Goal: Transaction & Acquisition: Purchase product/service

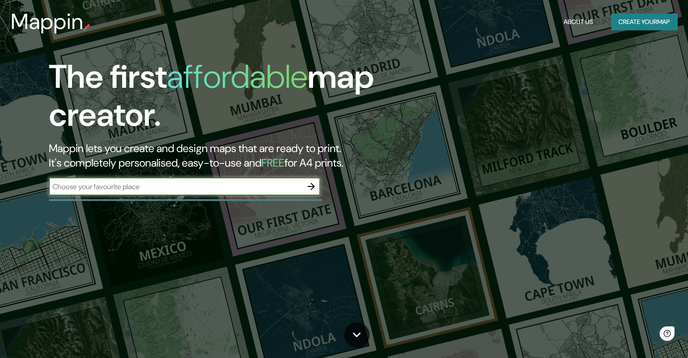
click at [125, 188] on input "text" at bounding box center [175, 186] width 253 height 10
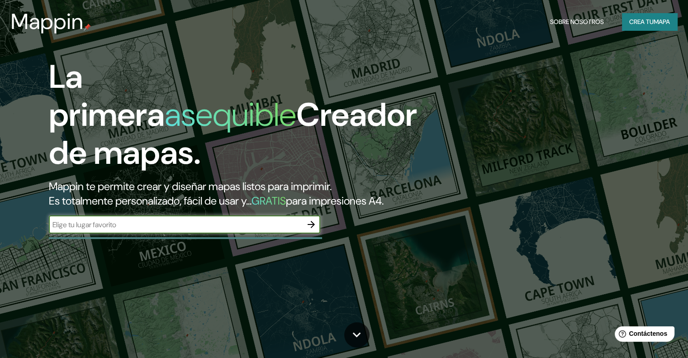
click at [111, 230] on input "text" at bounding box center [175, 224] width 253 height 10
type input "[GEOGRAPHIC_DATA]"
click at [307, 230] on icon "button" at bounding box center [311, 224] width 11 height 11
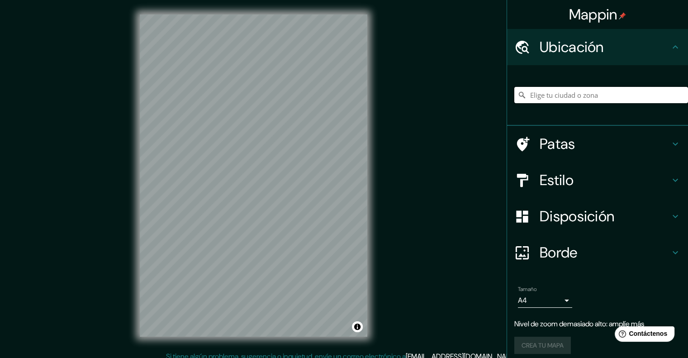
click at [541, 97] on input "Elige tu ciudad o zona" at bounding box center [601, 95] width 174 height 16
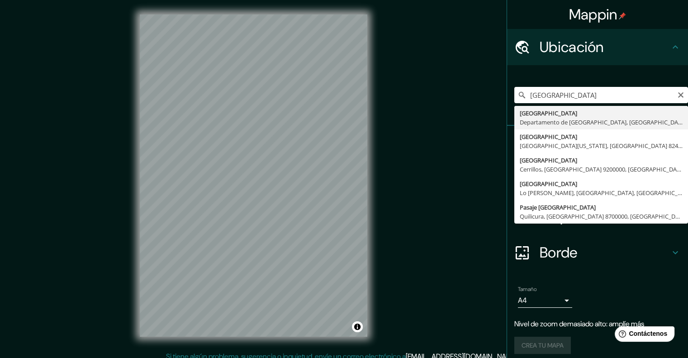
type input "[GEOGRAPHIC_DATA], [GEOGRAPHIC_DATA], [GEOGRAPHIC_DATA]"
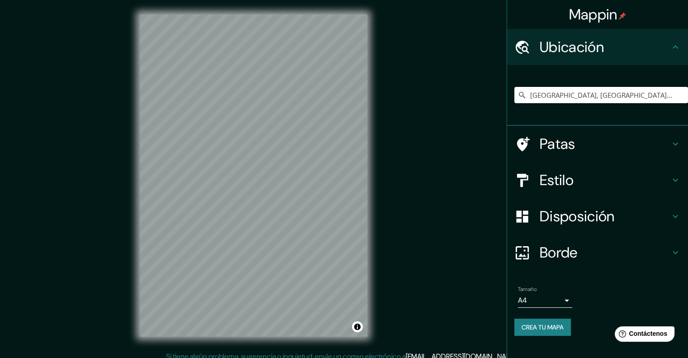
click at [593, 177] on h4 "Estilo" at bounding box center [604, 180] width 130 height 18
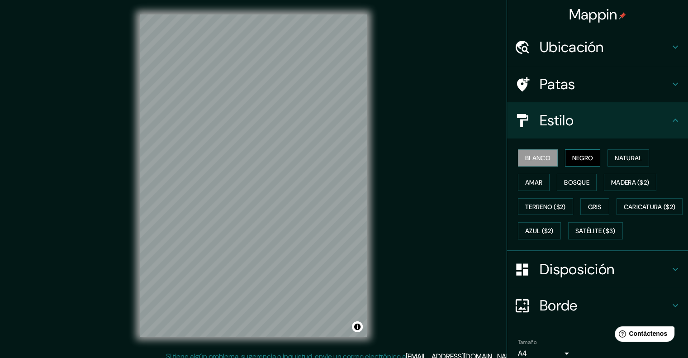
click at [576, 160] on font "Negro" at bounding box center [582, 158] width 21 height 8
click at [525, 203] on font "Terreno ($2)" at bounding box center [545, 207] width 41 height 8
click at [543, 203] on font "Terreno ($2)" at bounding box center [545, 207] width 41 height 8
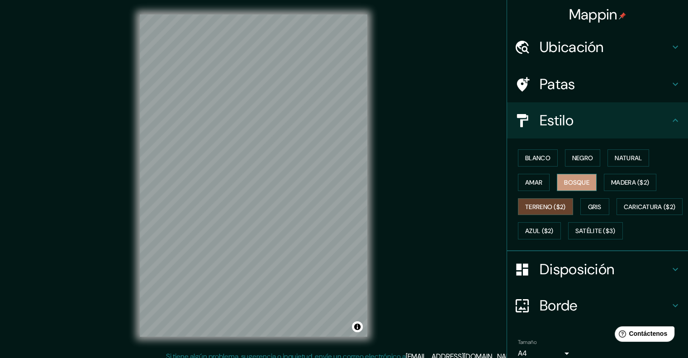
click at [579, 177] on font "Bosque" at bounding box center [576, 182] width 25 height 12
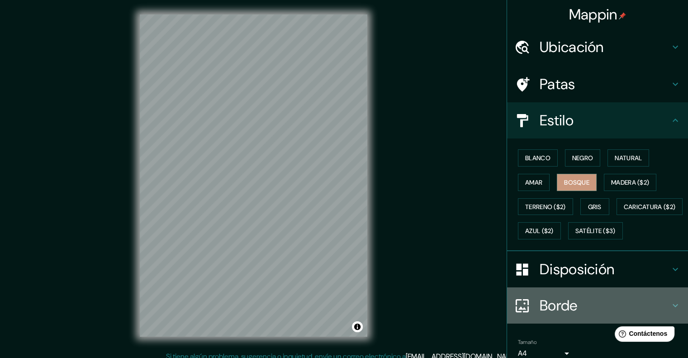
click at [549, 315] on font "Borde" at bounding box center [558, 305] width 38 height 19
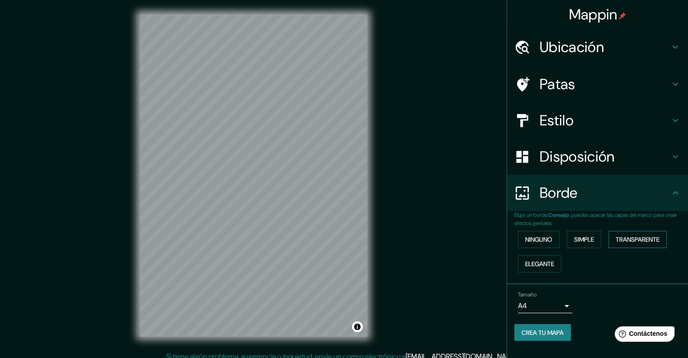
click at [640, 241] on font "Transparente" at bounding box center [637, 239] width 44 height 8
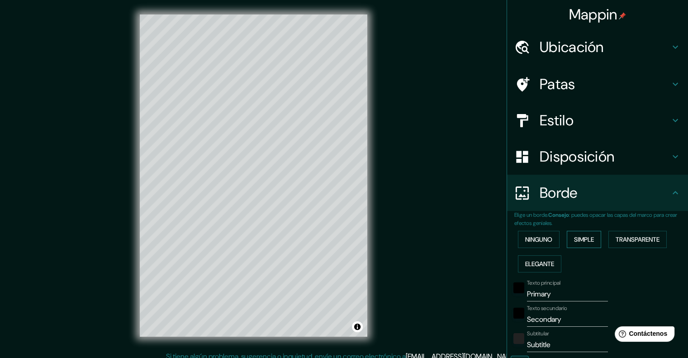
click at [581, 237] on font "Simple" at bounding box center [584, 239] width 20 height 8
click at [537, 231] on button "Ninguno" at bounding box center [539, 239] width 42 height 17
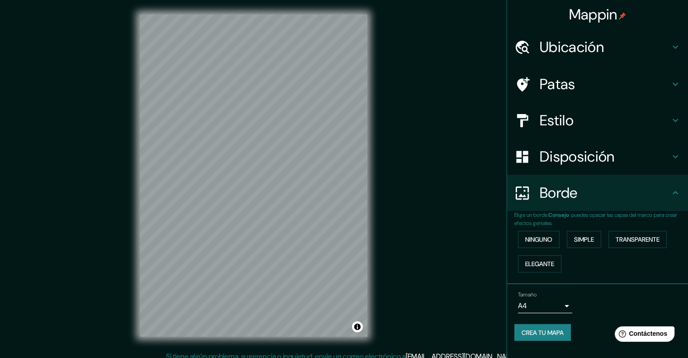
click at [558, 81] on font "Patas" at bounding box center [557, 84] width 36 height 19
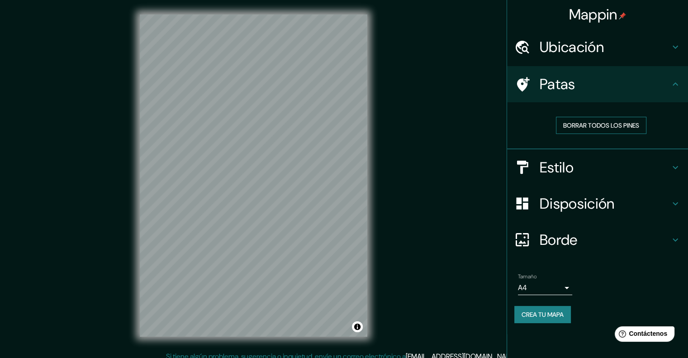
click at [612, 123] on font "Borrar todos los pines" at bounding box center [601, 125] width 76 height 8
click at [559, 162] on font "Estilo" at bounding box center [556, 167] width 34 height 19
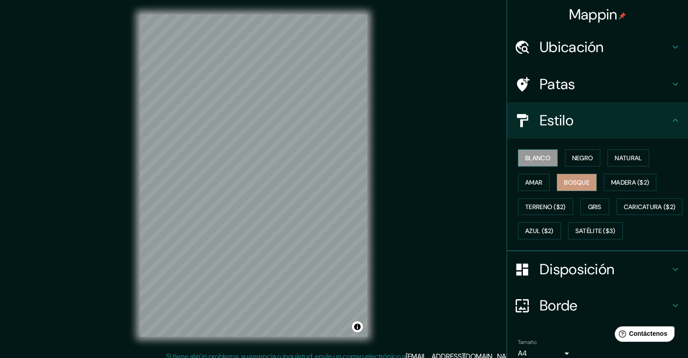
click at [527, 149] on button "Blanco" at bounding box center [538, 157] width 40 height 17
click at [525, 181] on font "Amar" at bounding box center [533, 182] width 17 height 8
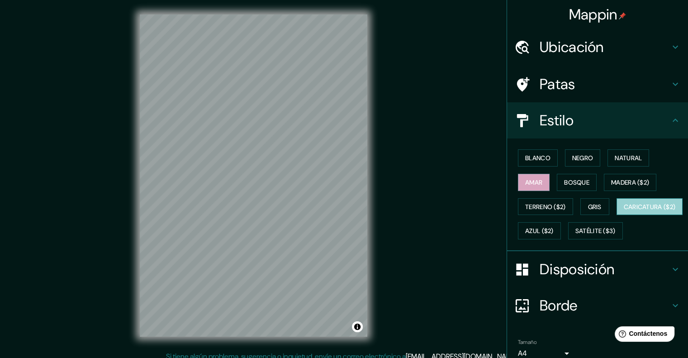
click at [623, 211] on font "Caricatura ($2)" at bounding box center [649, 207] width 52 height 8
click at [553, 232] on font "Azul ($2)" at bounding box center [539, 231] width 28 height 8
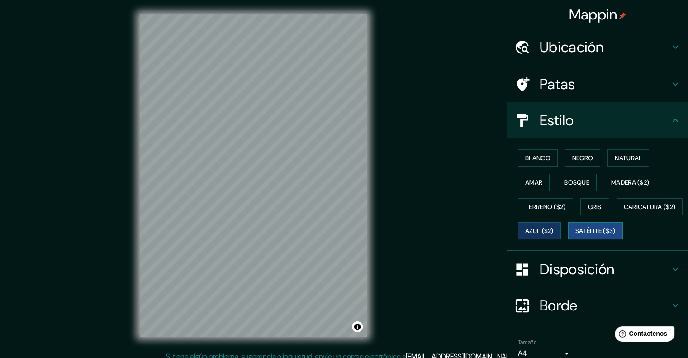
click at [575, 235] on font "Satélite ($3)" at bounding box center [595, 231] width 40 height 8
click at [526, 155] on font "Blanco" at bounding box center [537, 158] width 25 height 8
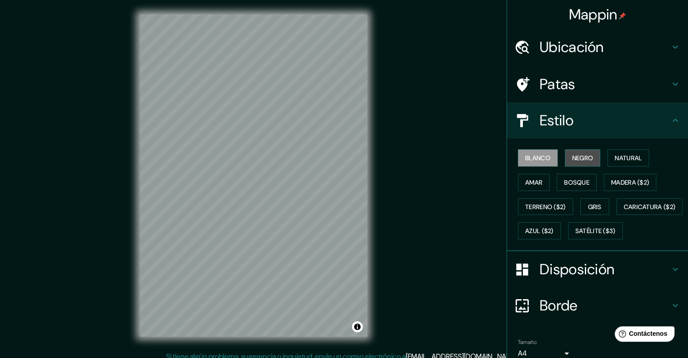
click at [572, 156] on font "Negro" at bounding box center [582, 158] width 21 height 8
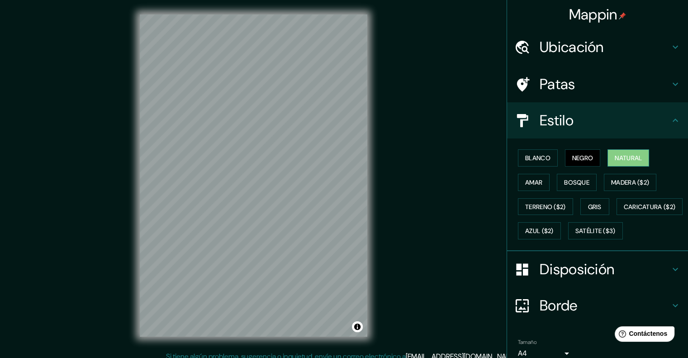
click at [614, 159] on font "Natural" at bounding box center [627, 158] width 27 height 8
click at [618, 179] on font "Madera ($2)" at bounding box center [630, 182] width 38 height 8
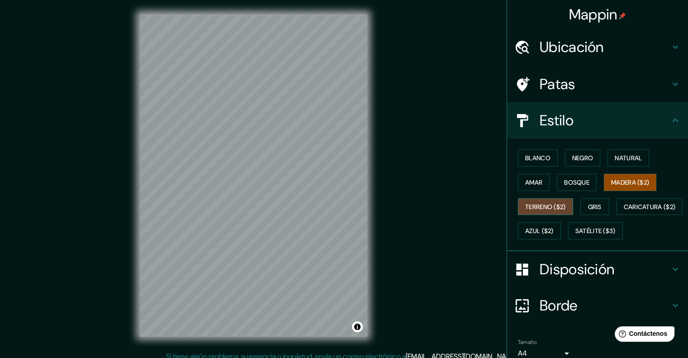
click at [525, 206] on font "Terreno ($2)" at bounding box center [545, 207] width 41 height 8
click at [538, 188] on button "Amar" at bounding box center [534, 182] width 32 height 17
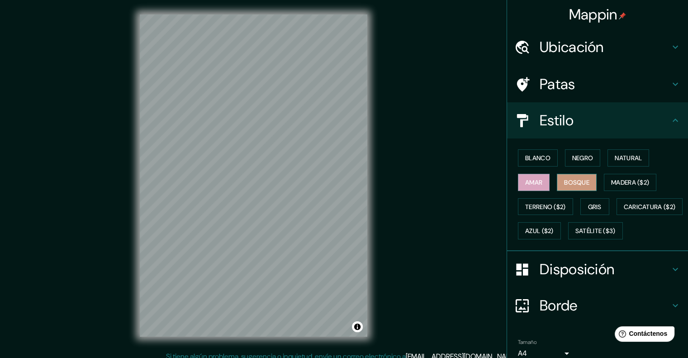
click at [580, 182] on font "Bosque" at bounding box center [576, 182] width 25 height 8
click at [553, 227] on font "Azul ($2)" at bounding box center [539, 231] width 28 height 8
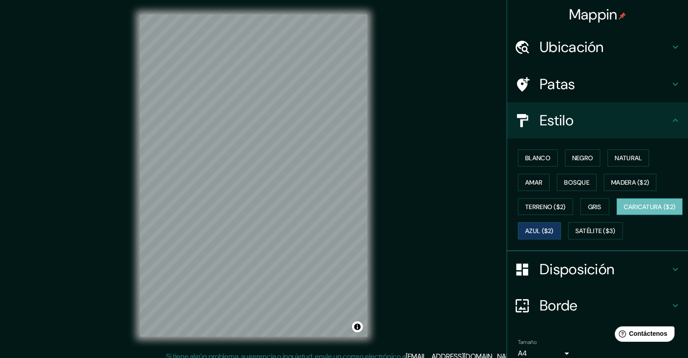
click at [623, 212] on font "Caricatura ($2)" at bounding box center [649, 207] width 52 height 12
click at [553, 229] on font "Azul ($2)" at bounding box center [539, 231] width 28 height 8
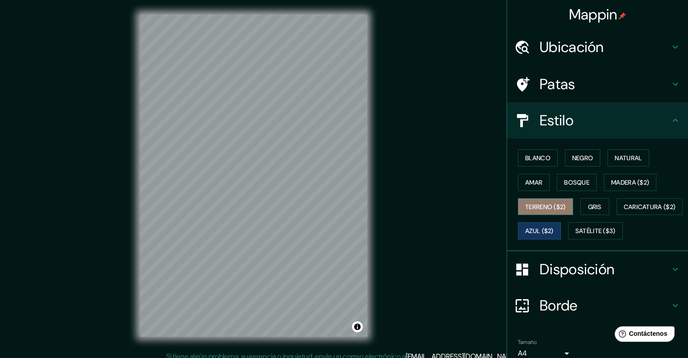
click at [535, 204] on font "Terreno ($2)" at bounding box center [545, 207] width 41 height 8
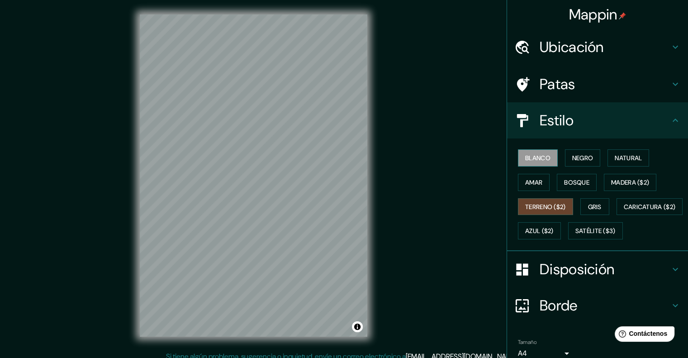
click at [538, 162] on font "Blanco" at bounding box center [537, 158] width 25 height 12
click at [586, 157] on font "Negro" at bounding box center [582, 158] width 21 height 8
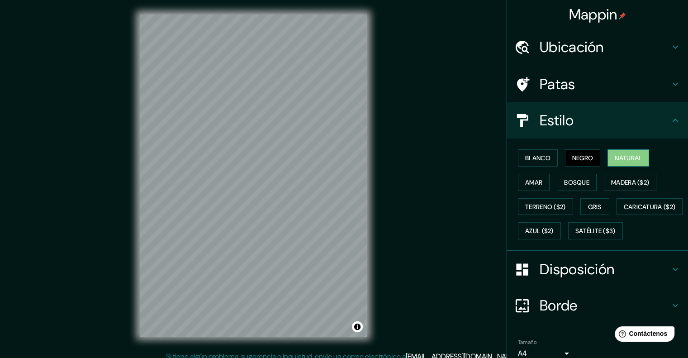
click at [610, 164] on button "Natural" at bounding box center [628, 157] width 42 height 17
click at [557, 279] on font "Disposición" at bounding box center [576, 269] width 75 height 19
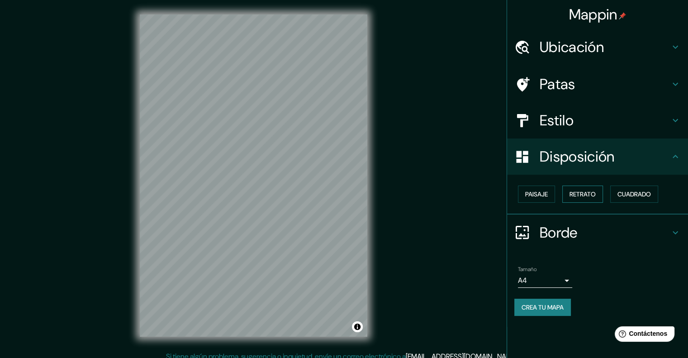
click at [566, 196] on button "Retrato" at bounding box center [582, 193] width 41 height 17
click at [538, 199] on font "Paisaje" at bounding box center [536, 194] width 23 height 12
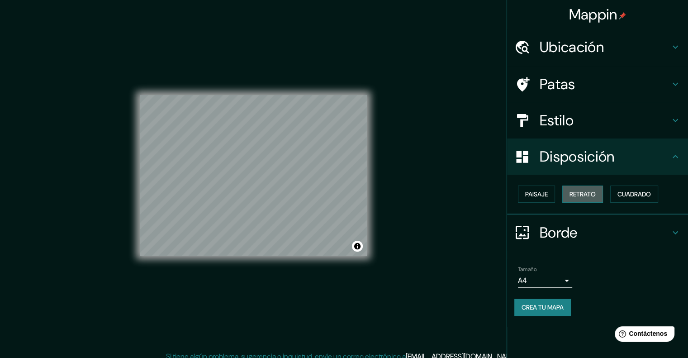
click at [567, 197] on button "Retrato" at bounding box center [582, 193] width 41 height 17
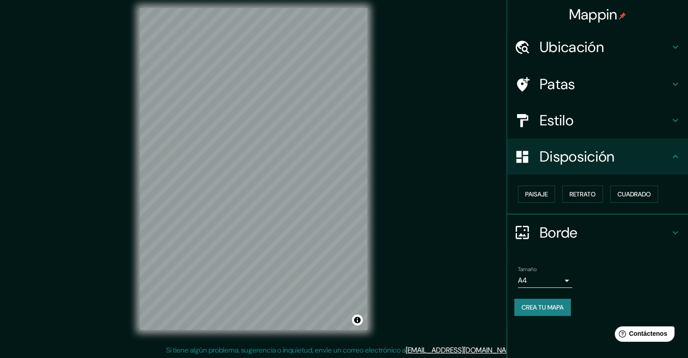
scroll to position [7, 0]
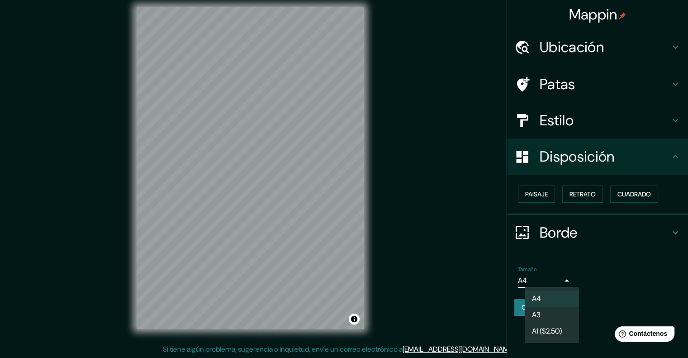
click at [561, 279] on body "Mappin Ubicación [GEOGRAPHIC_DATA], [GEOGRAPHIC_DATA], [GEOGRAPHIC_DATA] Patas …" at bounding box center [344, 172] width 688 height 358
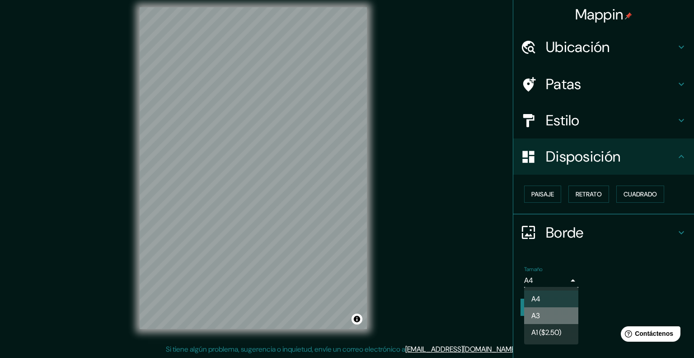
click at [539, 321] on font "A3" at bounding box center [536, 315] width 9 height 11
type input "a4"
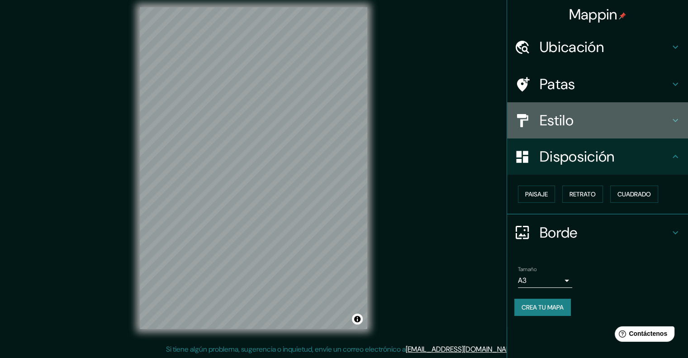
click at [591, 130] on div "Estilo" at bounding box center [597, 120] width 181 height 36
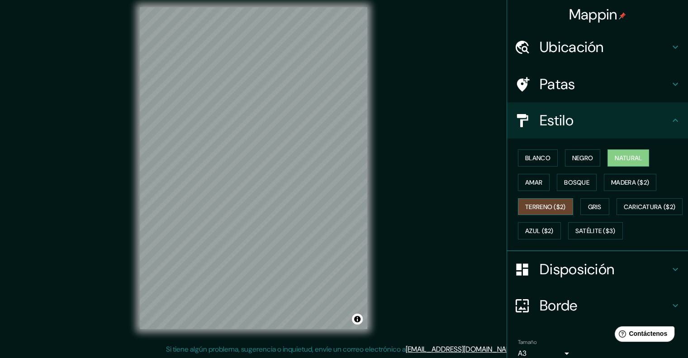
click at [543, 208] on font "Terreno ($2)" at bounding box center [545, 207] width 41 height 8
click at [616, 215] on button "Caricatura ($2)" at bounding box center [649, 206] width 66 height 17
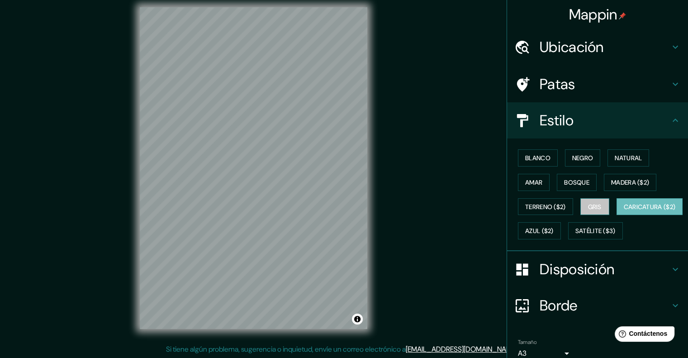
click at [588, 209] on font "Gris" at bounding box center [595, 207] width 14 height 8
